Goal: Task Accomplishment & Management: Complete application form

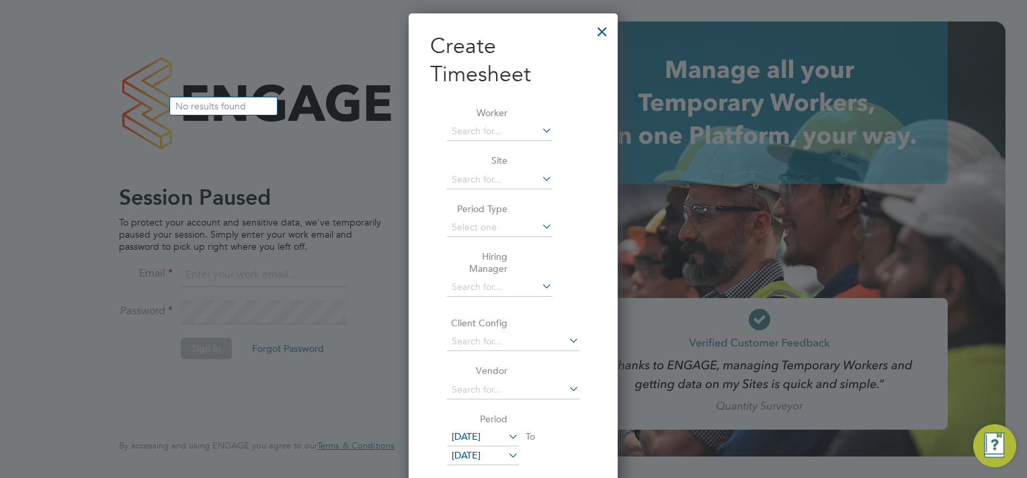
scroll to position [3044, 210]
click at [605, 36] on div at bounding box center [602, 28] width 24 height 24
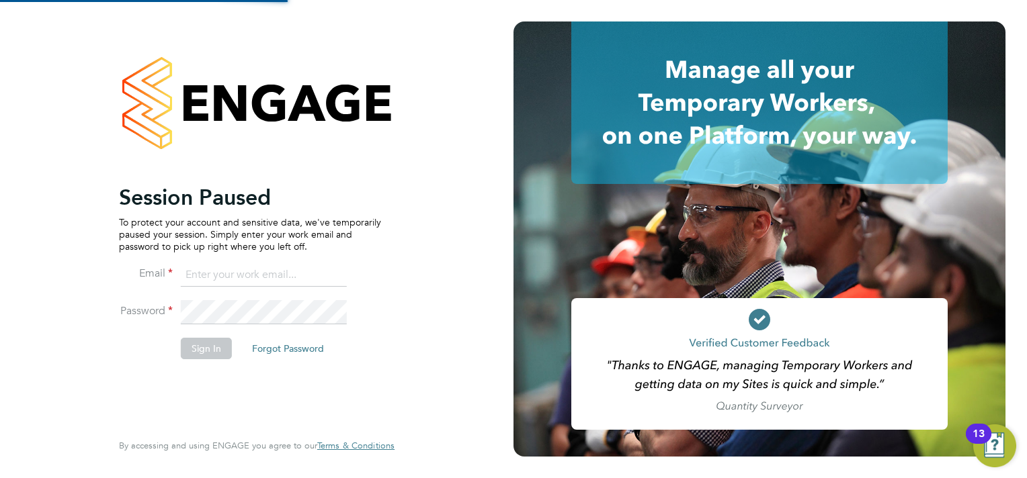
scroll to position [0, 0]
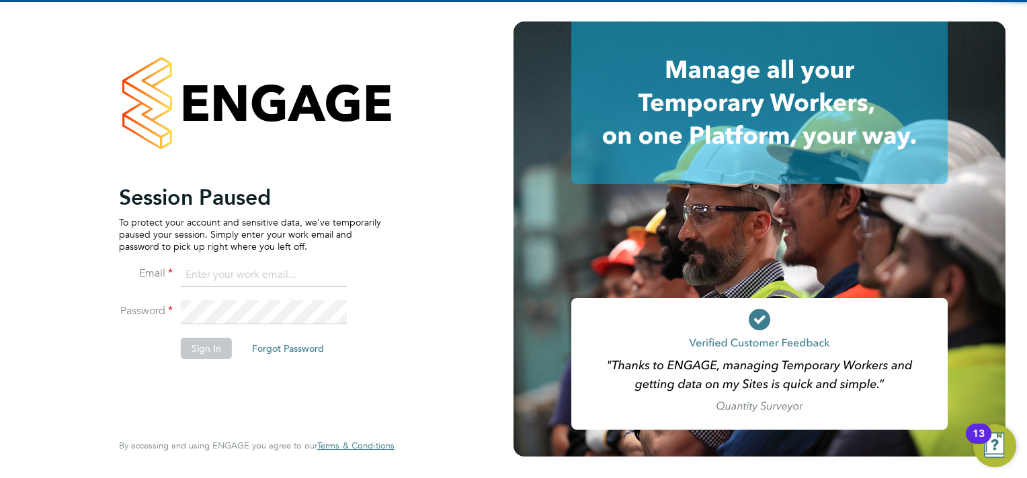
click at [210, 271] on input at bounding box center [264, 275] width 166 height 24
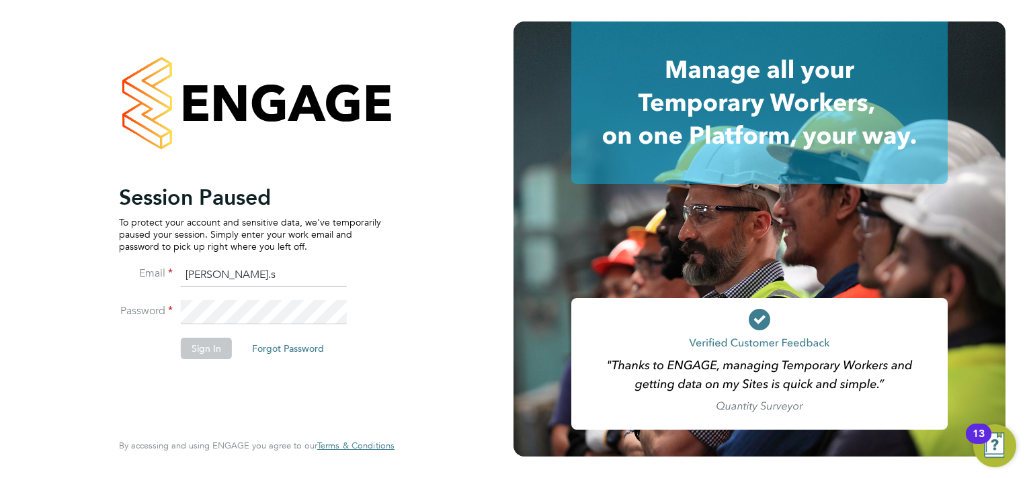
type input "sasha.steeples@setsquarerecruitment.com"
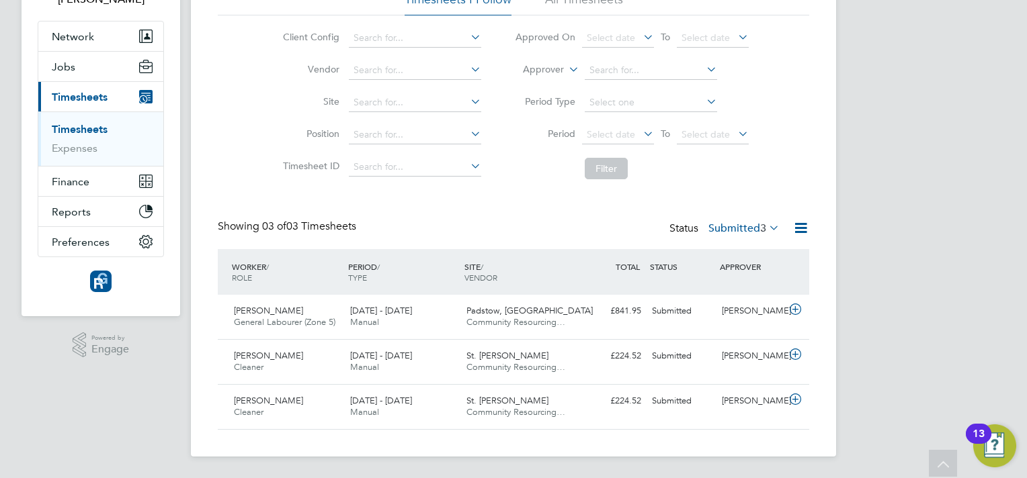
scroll to position [81, 0]
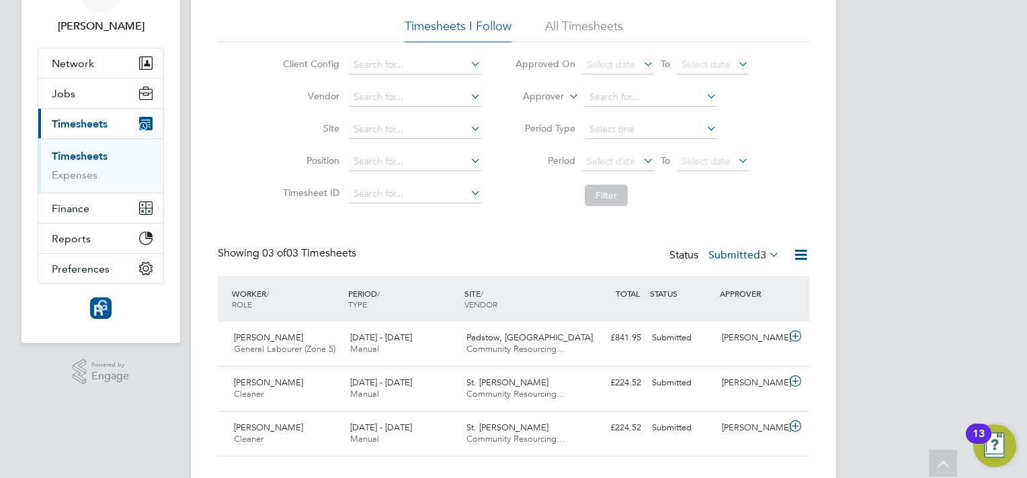
click at [867, 165] on div "SS [PERSON_NAME] Notifications 20 Applications: Network Team Members Businesses…" at bounding box center [513, 212] width 1027 height 587
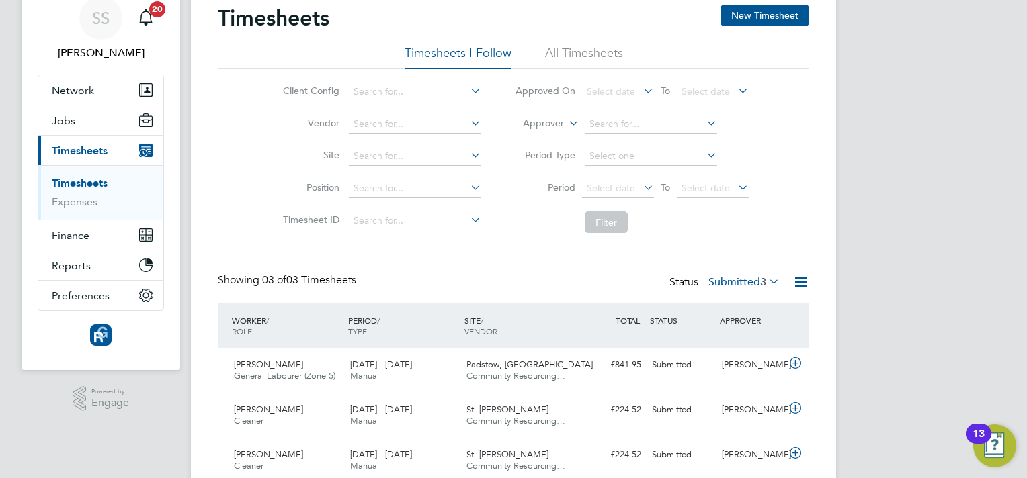
scroll to position [0, 0]
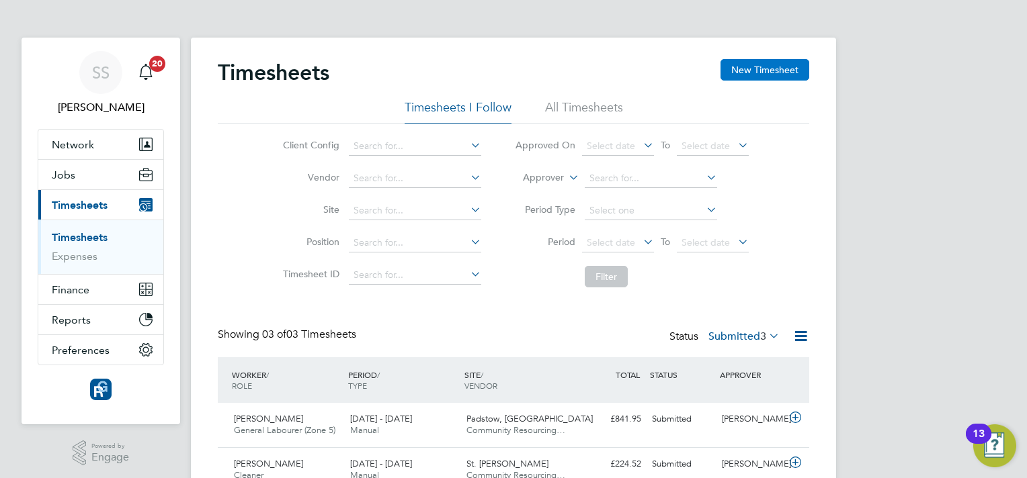
click at [755, 75] on button "New Timesheet" at bounding box center [764, 70] width 89 height 22
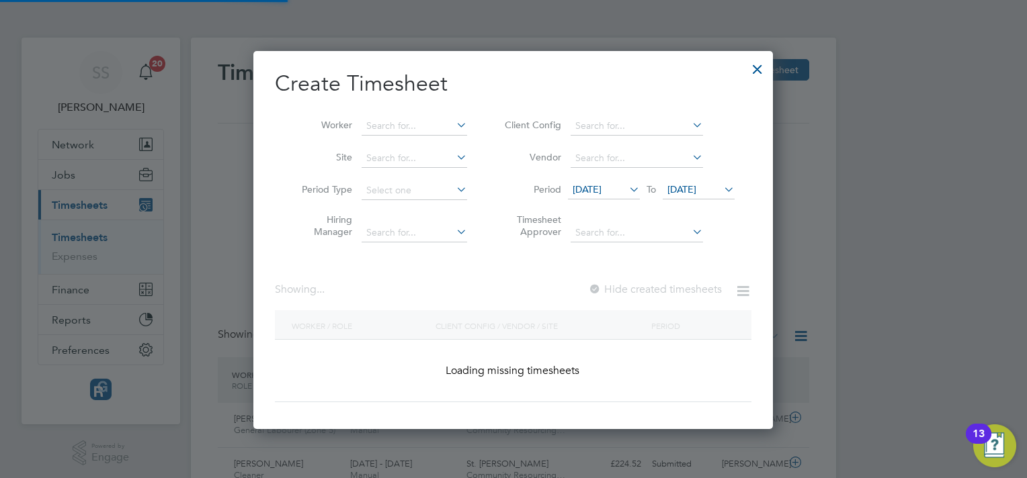
scroll to position [1427, 520]
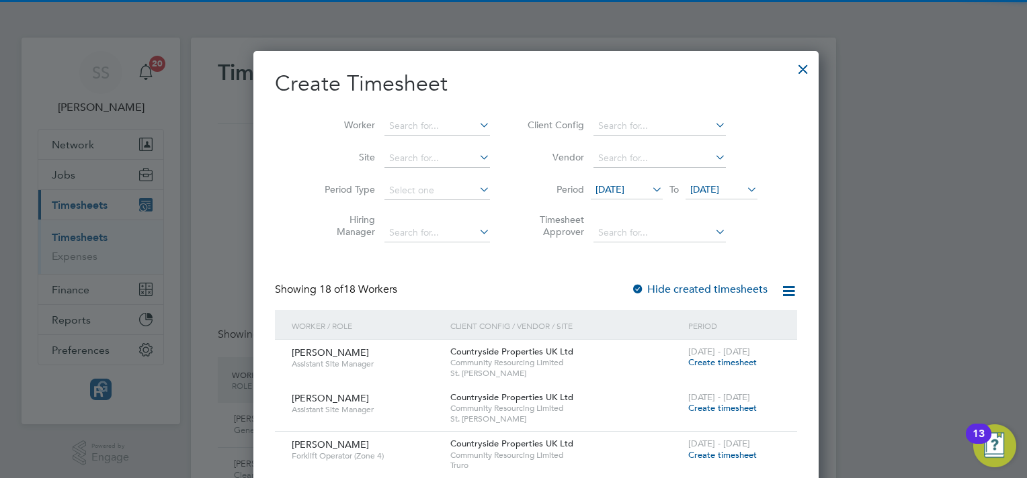
click at [400, 138] on li "Worker" at bounding box center [402, 126] width 209 height 32
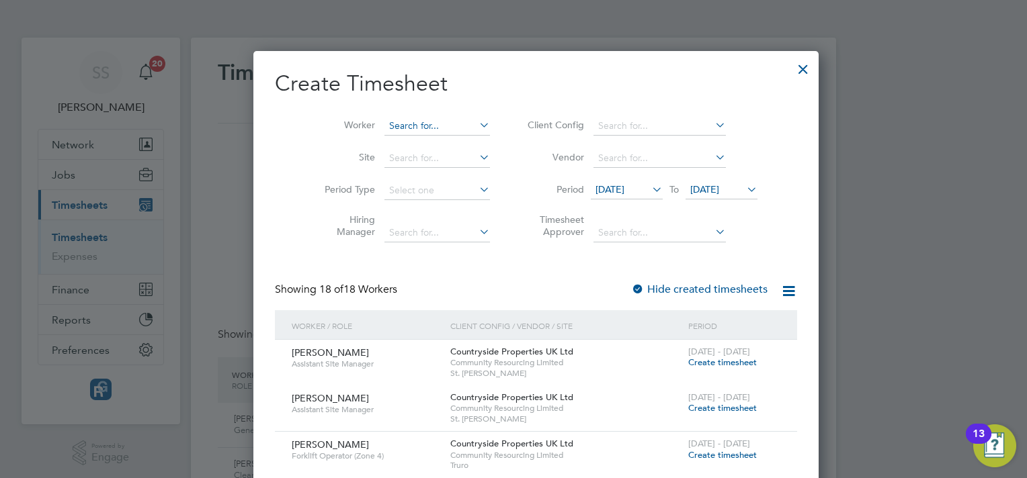
click at [400, 124] on input at bounding box center [437, 126] width 106 height 19
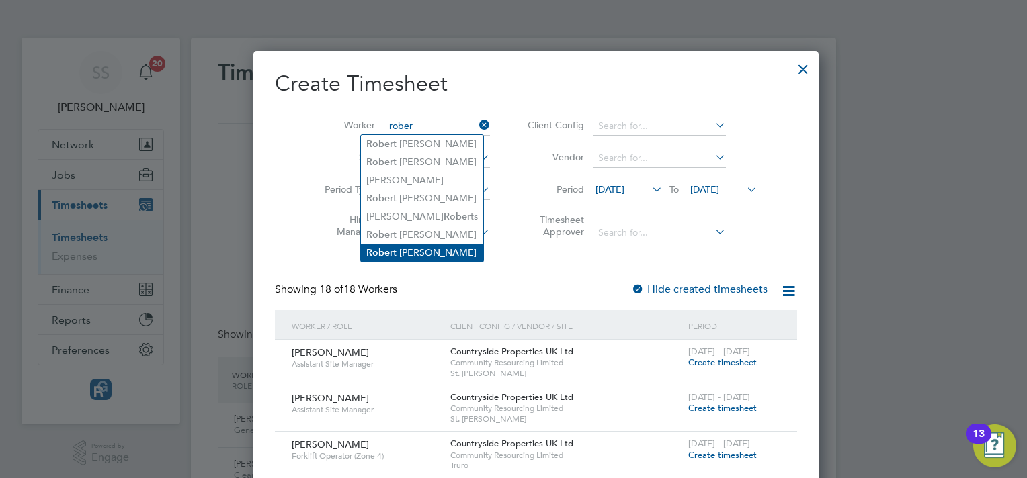
click at [441, 244] on li "[PERSON_NAME]" at bounding box center [422, 253] width 122 height 18
type input "[PERSON_NAME]"
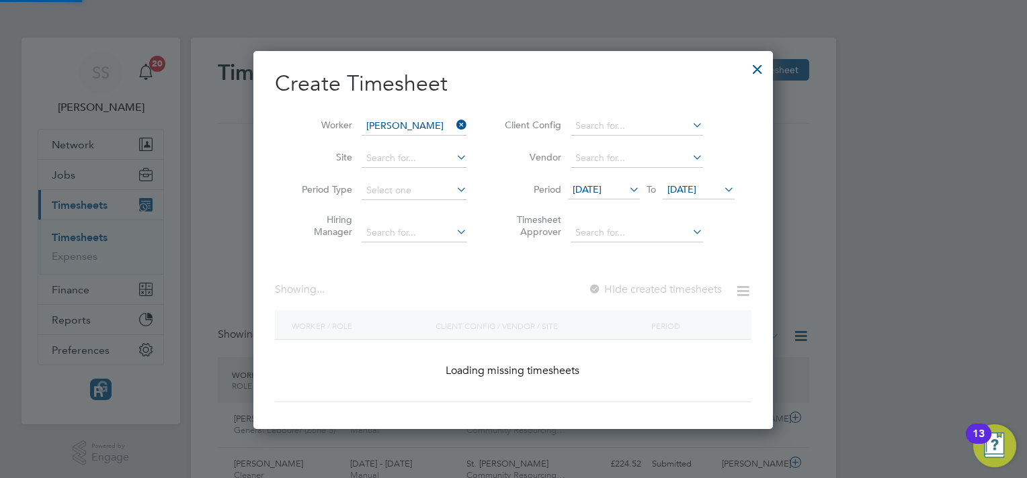
scroll to position [362, 520]
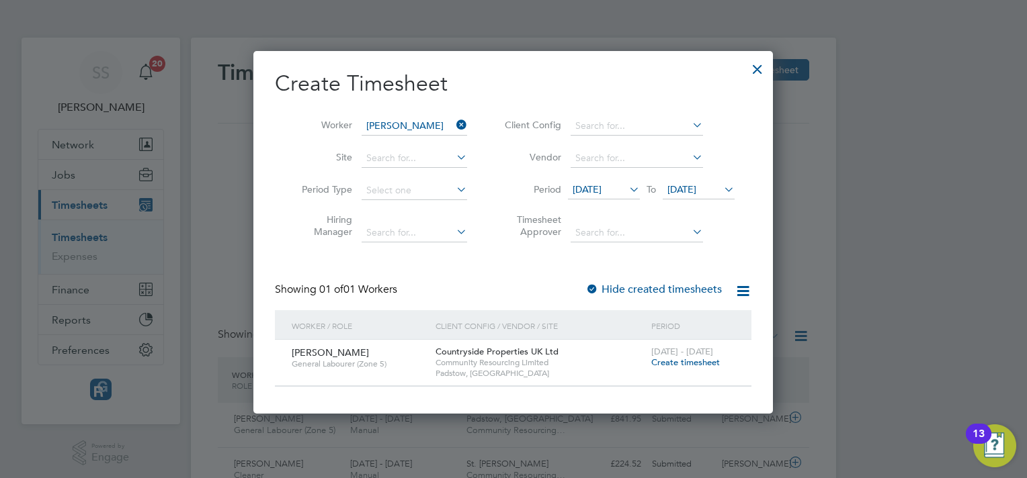
click at [684, 362] on span "Create timesheet" at bounding box center [685, 362] width 69 height 11
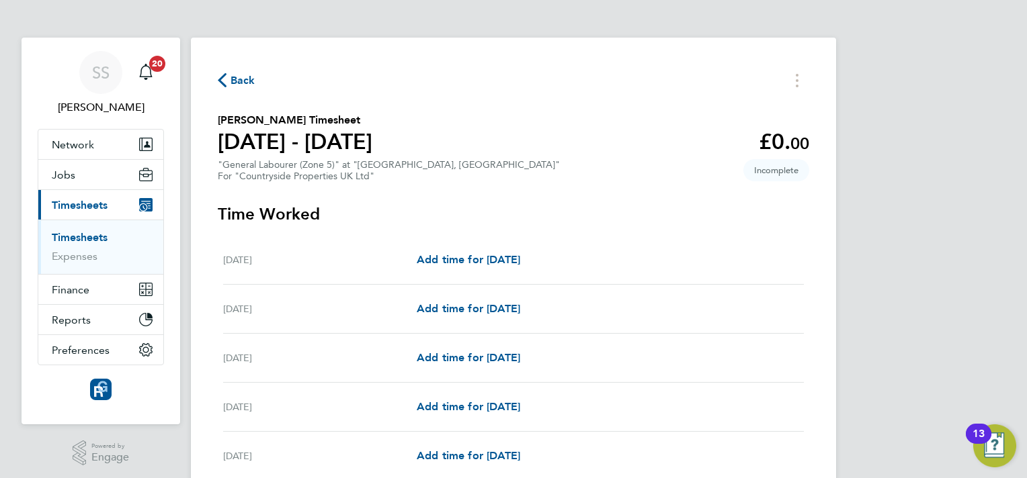
click at [554, 258] on div "Add time for [DATE] Add time for [DATE]" at bounding box center [610, 260] width 387 height 16
click at [520, 261] on span "Add time for [DATE]" at bounding box center [468, 259] width 103 height 13
select select "30"
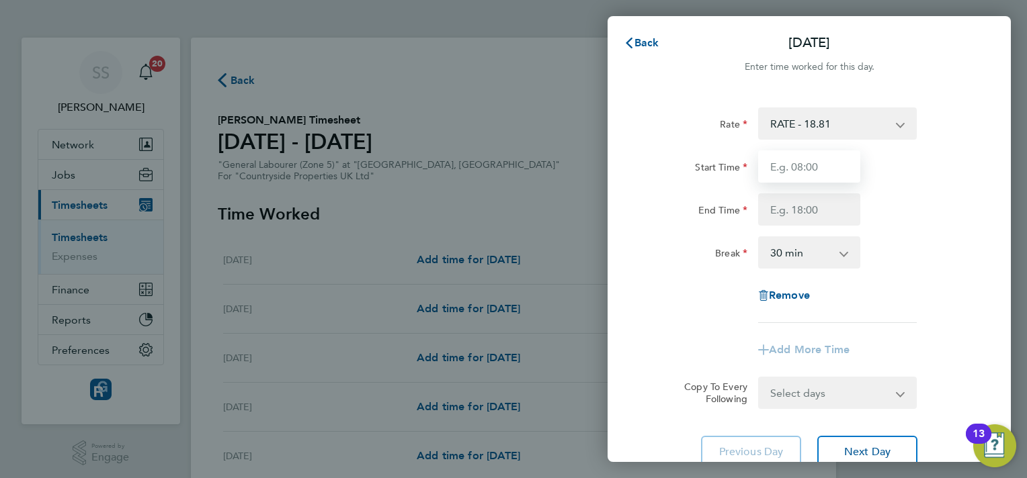
click at [797, 169] on input "Start Time" at bounding box center [809, 167] width 102 height 32
type input "07:30"
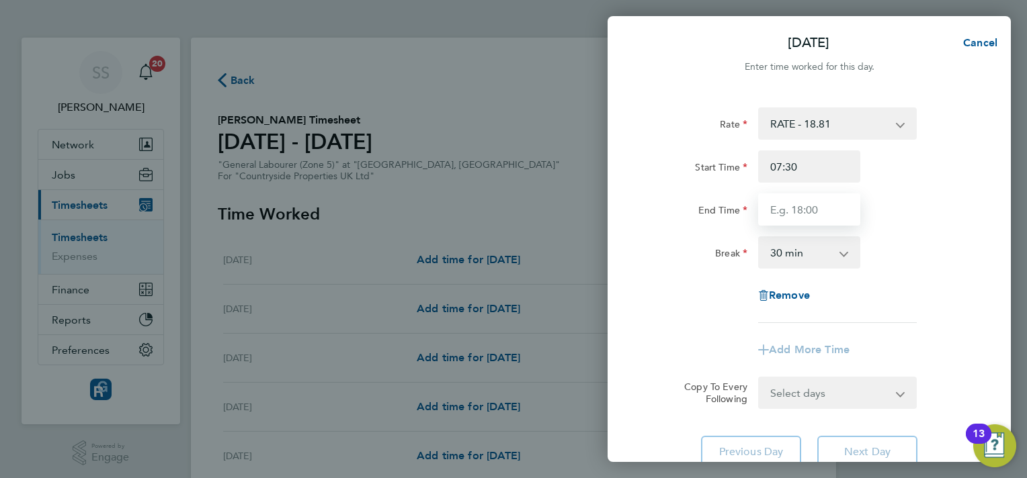
click at [810, 204] on input "End Time" at bounding box center [809, 210] width 102 height 32
type input "16:30"
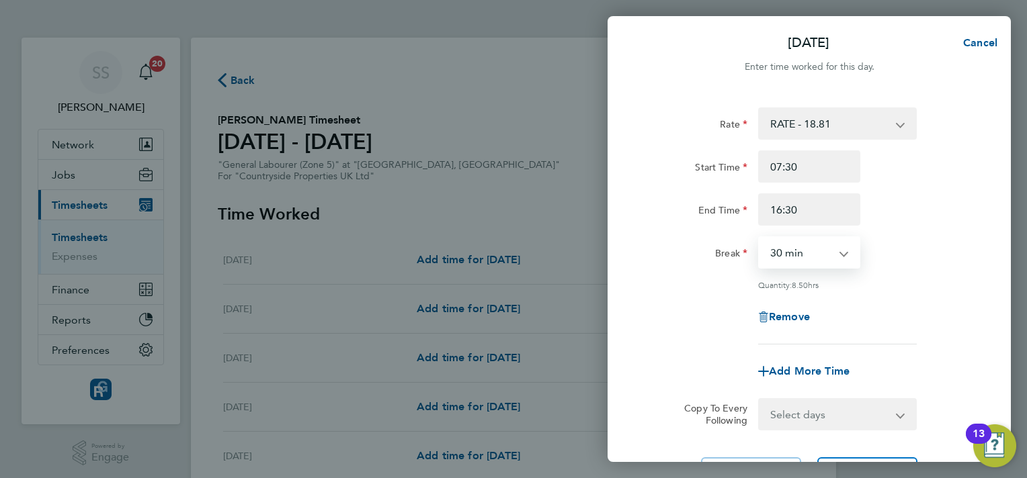
click at [812, 251] on select "0 min 15 min 30 min 45 min 60 min 75 min 90 min" at bounding box center [800, 253] width 83 height 30
select select "0"
click at [759, 238] on select "0 min 15 min 30 min 45 min 60 min 75 min 90 min" at bounding box center [800, 253] width 83 height 30
click at [937, 295] on div "Rate RATE - 18.81 Start Time 07:30 End Time 16:30 Break 0 min 15 min 30 min 45 …" at bounding box center [809, 226] width 328 height 237
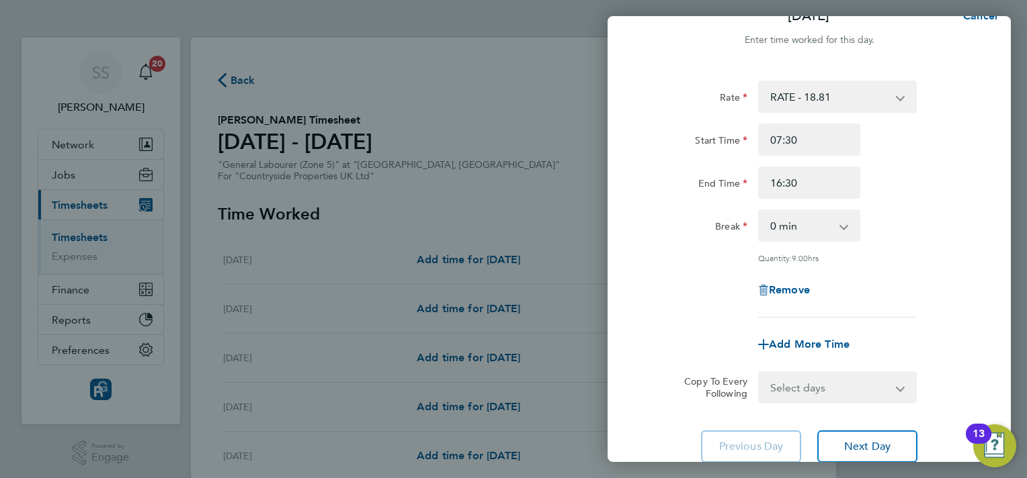
scroll to position [108, 0]
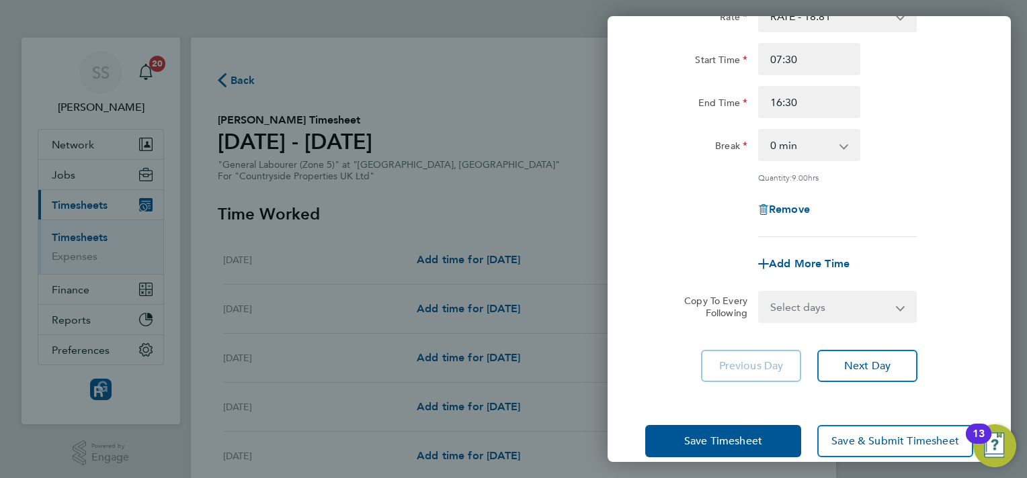
click at [867, 300] on select "Select days Day Weekday (Mon-Fri) Weekend (Sat-Sun) [DATE] [DATE] [DATE] [DATE]…" at bounding box center [829, 307] width 141 height 30
select select "WEEKDAY"
click at [759, 292] on select "Select days Day Weekday (Mon-Fri) Weekend (Sat-Sun) [DATE] [DATE] [DATE] [DATE]…" at bounding box center [829, 307] width 141 height 30
select select "[DATE]"
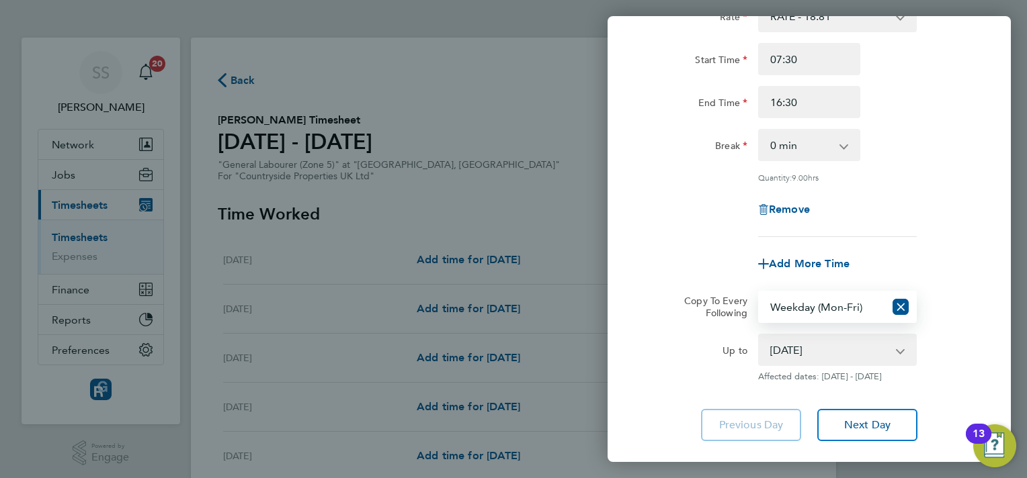
click at [947, 297] on div "Copy To Every Following Select days Day Weekday (Mon-Fri) Weekend (Sat-Sun) [DA…" at bounding box center [809, 307] width 339 height 32
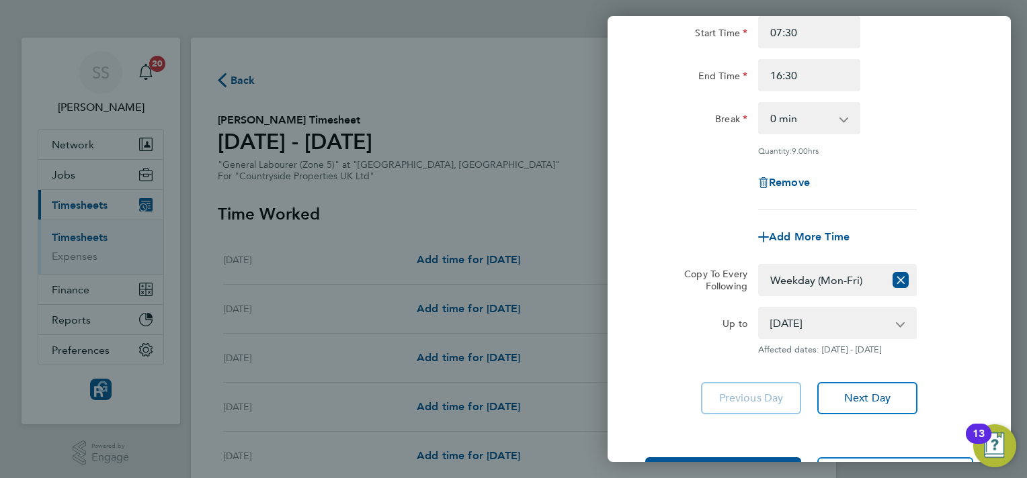
scroll to position [187, 0]
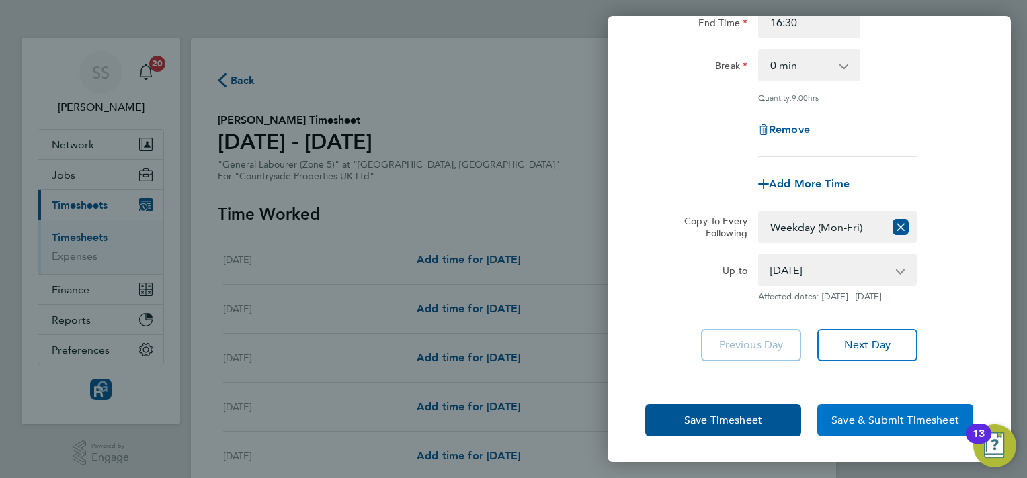
click at [847, 419] on span "Save & Submit Timesheet" at bounding box center [895, 420] width 128 height 13
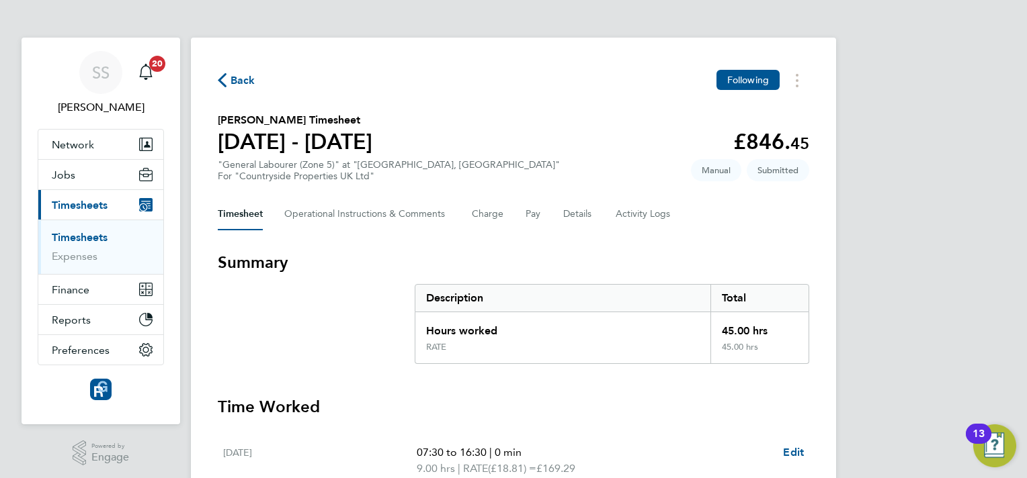
click at [221, 84] on icon "button" at bounding box center [222, 80] width 9 height 14
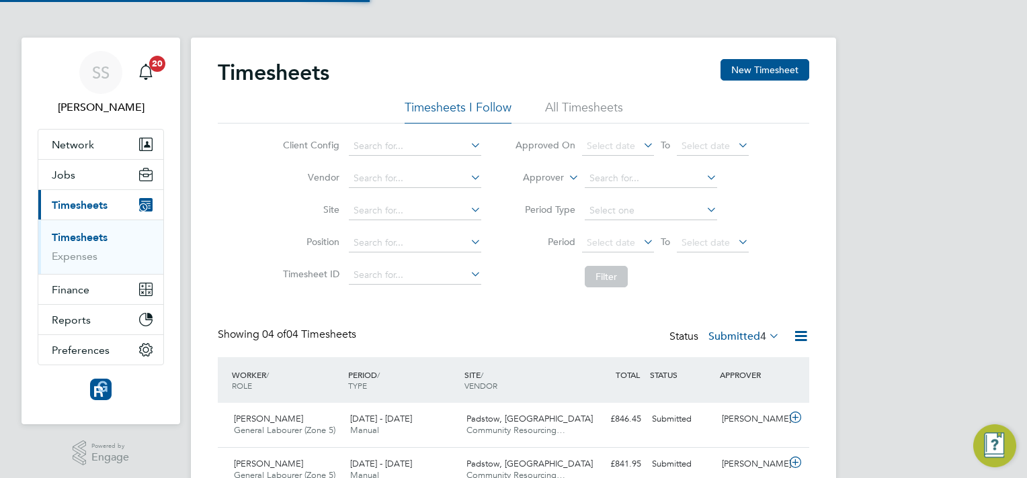
scroll to position [34, 117]
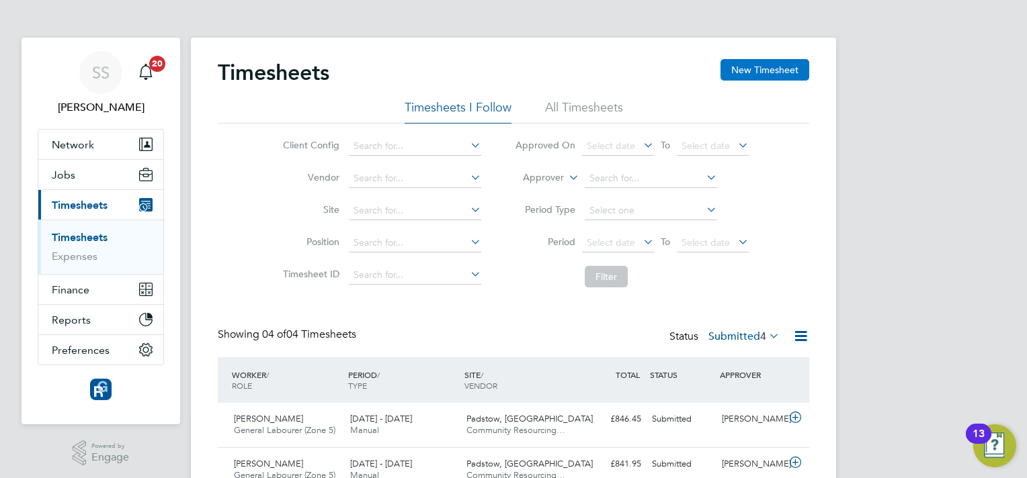
click at [778, 69] on button "New Timesheet" at bounding box center [764, 70] width 89 height 22
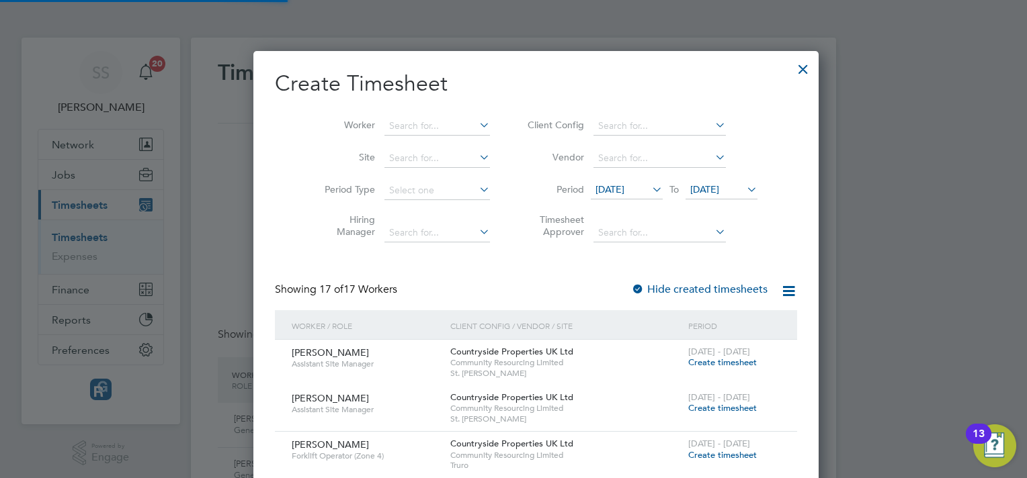
scroll to position [1380, 520]
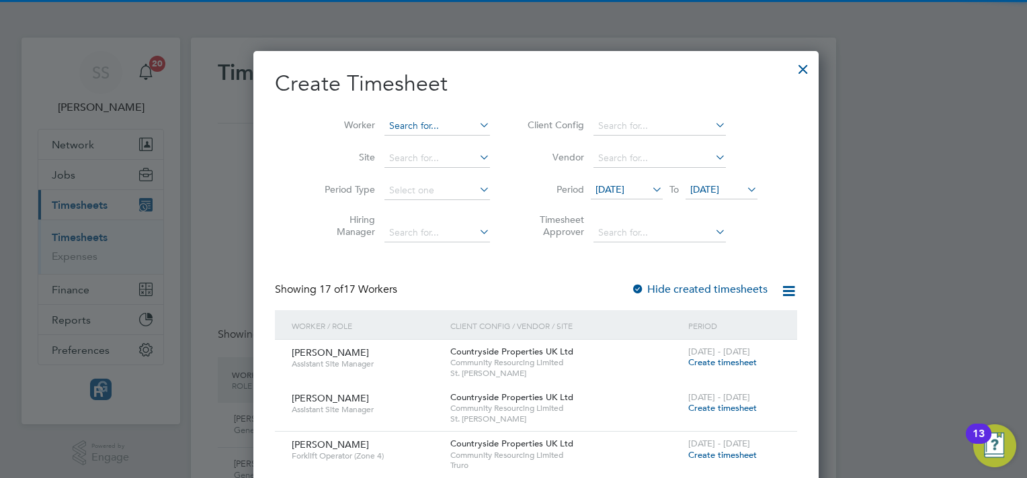
click at [403, 119] on input at bounding box center [437, 126] width 106 height 19
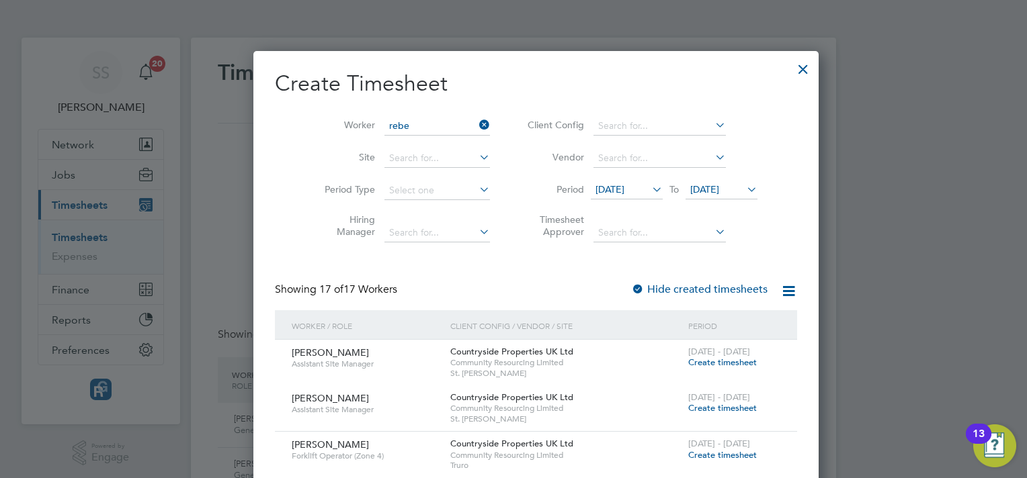
click at [411, 141] on li "Rebe cca Henchliffe" at bounding box center [414, 144] width 107 height 18
type input "[PERSON_NAME]"
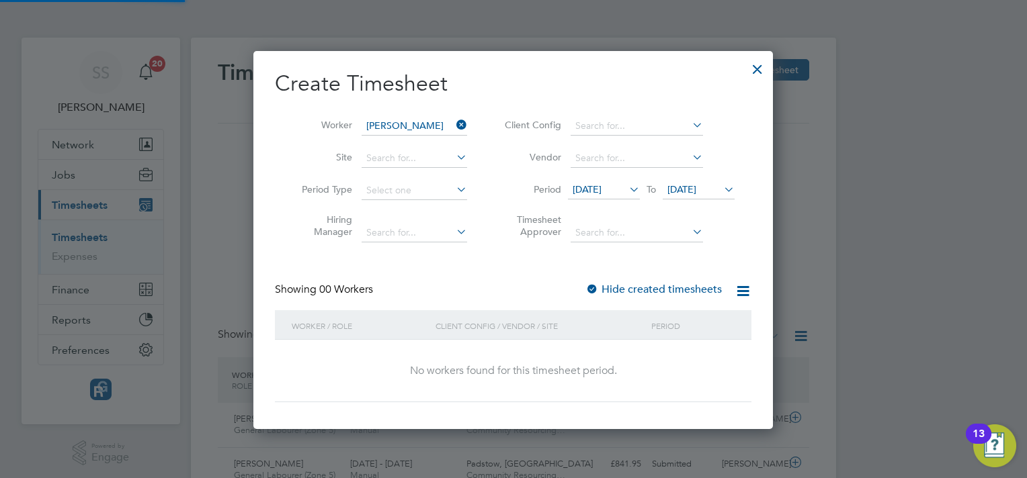
scroll to position [7, 7]
click at [696, 192] on span "[DATE]" at bounding box center [681, 189] width 29 height 12
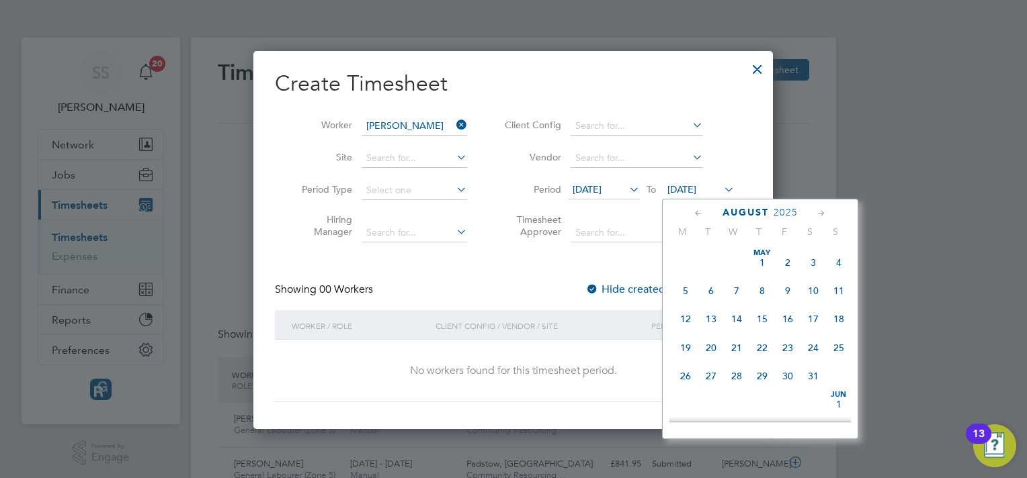
scroll to position [523, 0]
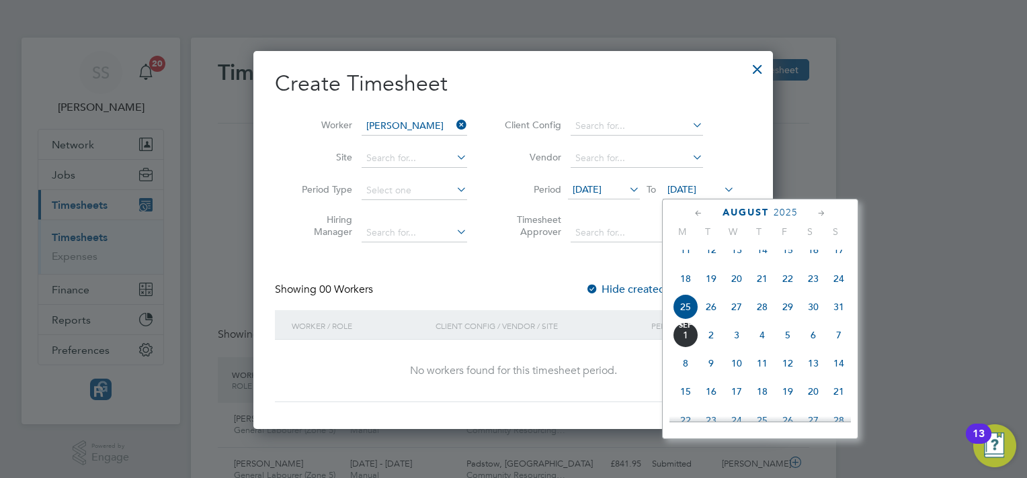
click at [840, 320] on span "31" at bounding box center [839, 307] width 26 height 26
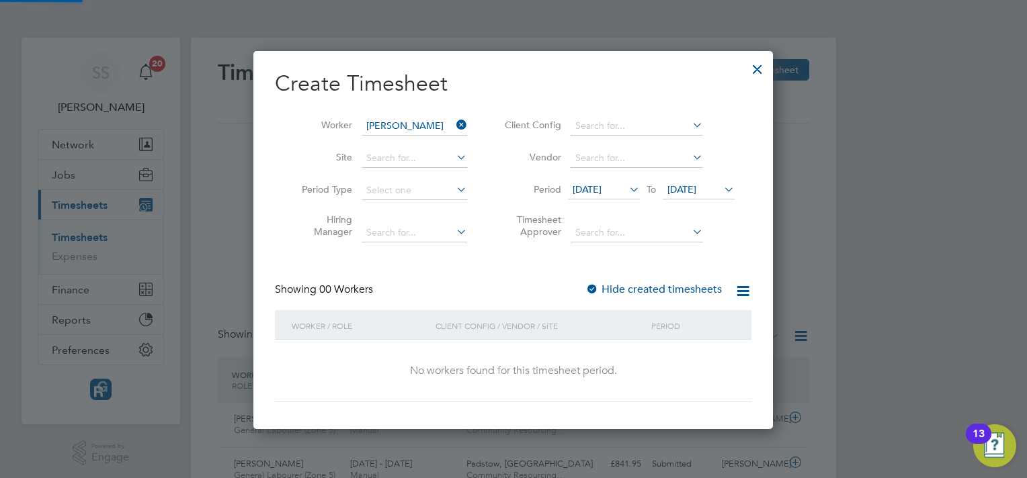
scroll to position [379, 520]
click at [626, 186] on icon at bounding box center [626, 189] width 0 height 19
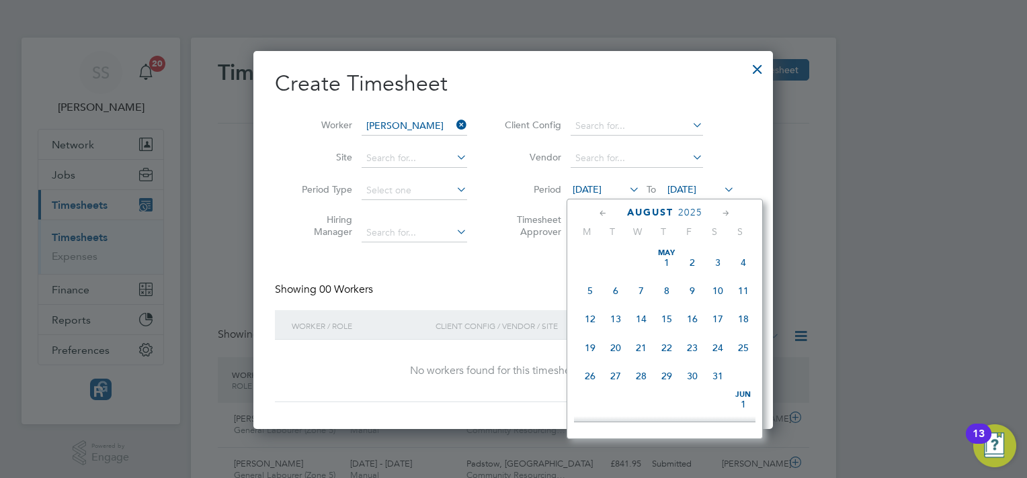
scroll to position [494, 0]
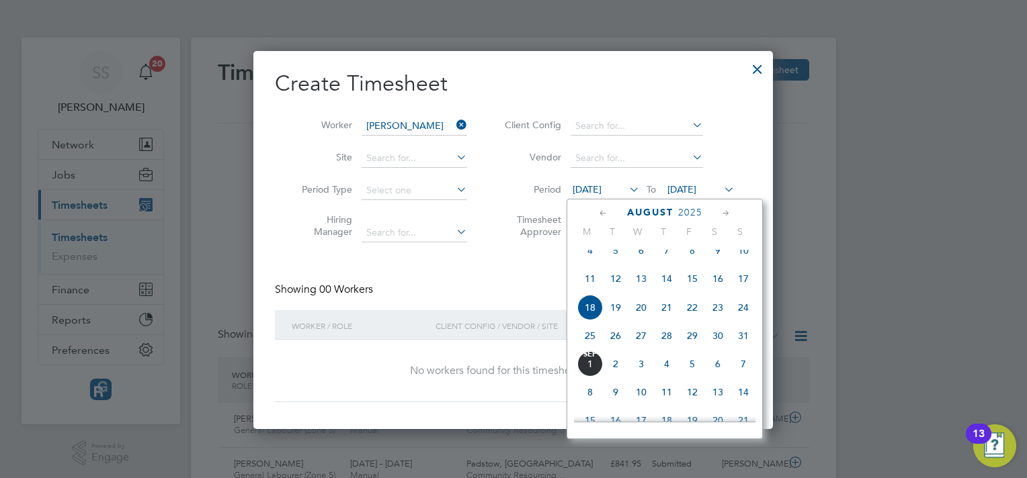
click at [592, 349] on span "25" at bounding box center [590, 336] width 26 height 26
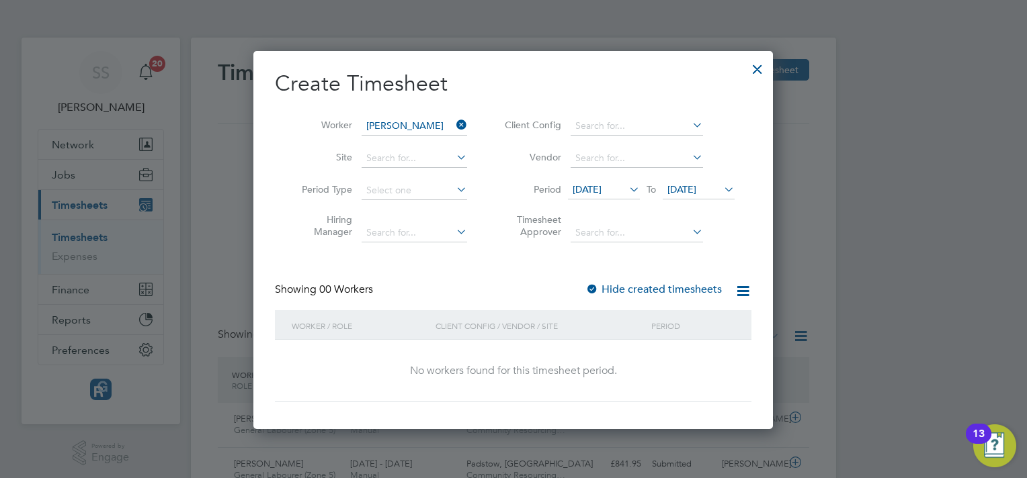
click at [754, 66] on div at bounding box center [757, 66] width 24 height 24
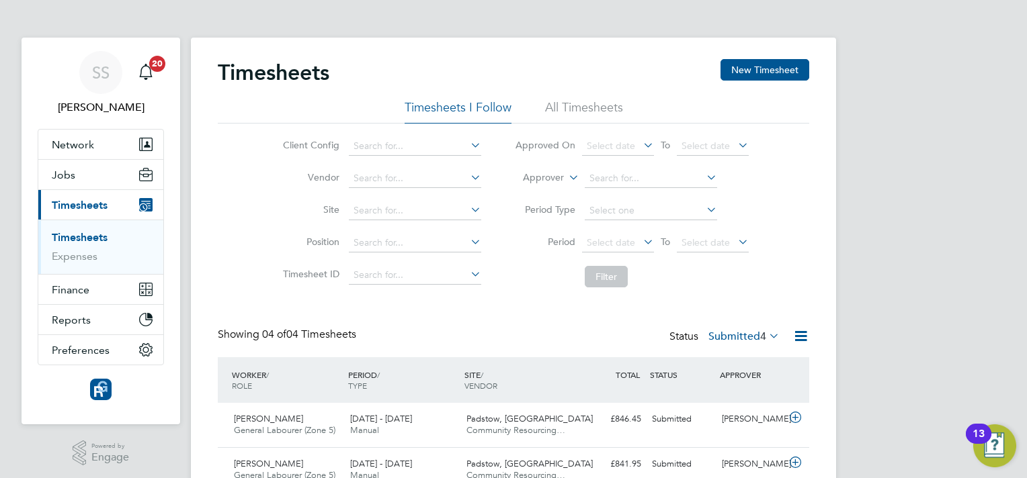
click at [555, 324] on div "Timesheets New Timesheet Timesheets I Follow All Timesheets Client Config Vendo…" at bounding box center [513, 321] width 591 height 524
